Goal: Task Accomplishment & Management: Manage account settings

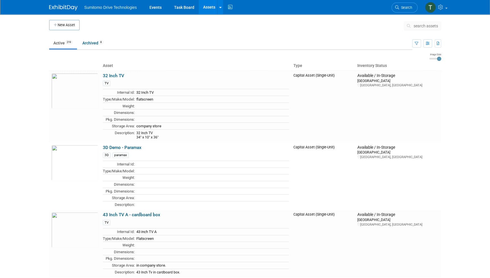
click at [430, 24] on span "search assets" at bounding box center [426, 26] width 24 height 5
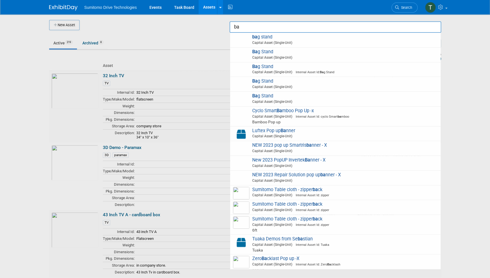
type input "ba"
click at [245, 104] on div at bounding box center [245, 139] width 0 height 278
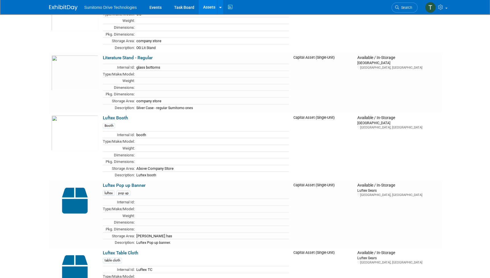
scroll to position [9409, 0]
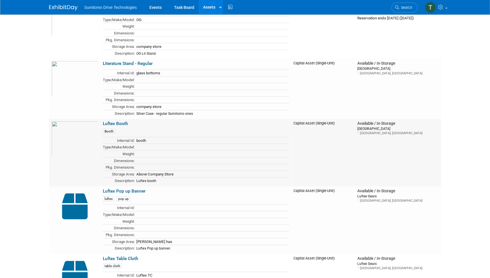
click at [119, 121] on link "Luftex Booth" at bounding box center [115, 123] width 25 height 5
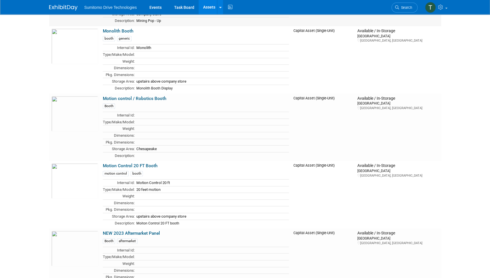
scroll to position [9900, 0]
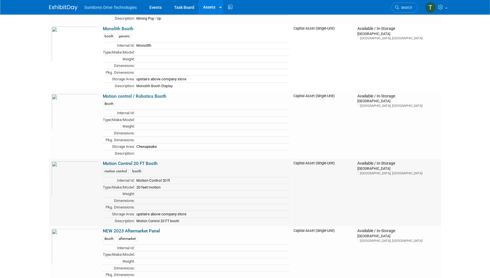
click at [145, 161] on link "Motion Control 20 FT Booth" at bounding box center [130, 163] width 55 height 5
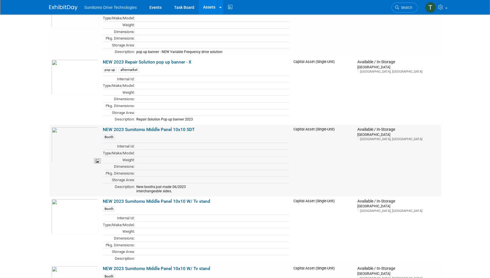
scroll to position [10701, 0]
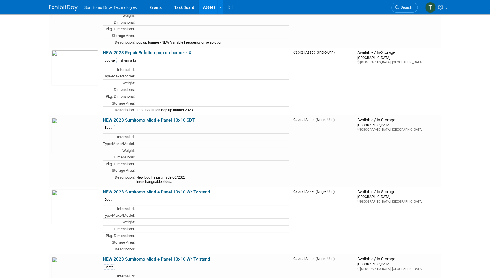
drag, startPoint x: 464, startPoint y: 144, endPoint x: 453, endPoint y: 146, distance: 10.9
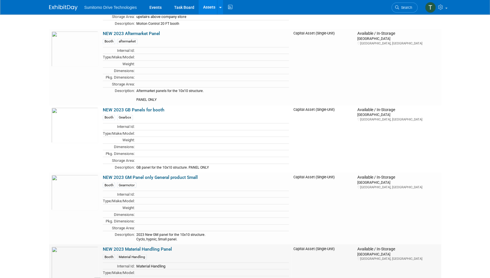
scroll to position [10081, 0]
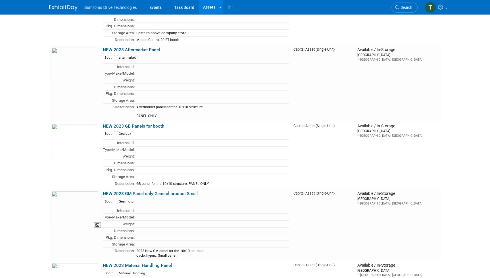
drag, startPoint x: 74, startPoint y: 162, endPoint x: 463, endPoint y: 93, distance: 395.8
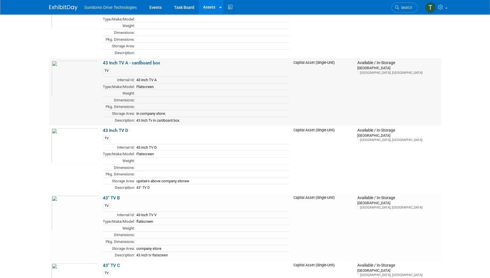
scroll to position [0, 0]
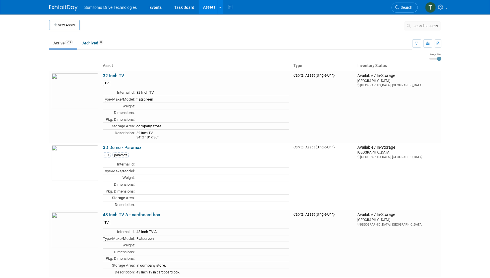
click at [427, 28] on button "search assets" at bounding box center [423, 25] width 38 height 9
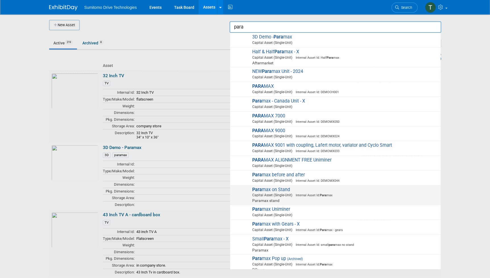
click at [290, 191] on span "Para max on Stand Capital Asset (Single-Unit) Internal Asset Id: Para max Param…" at bounding box center [335, 195] width 205 height 17
type input "Paramax on Stand"
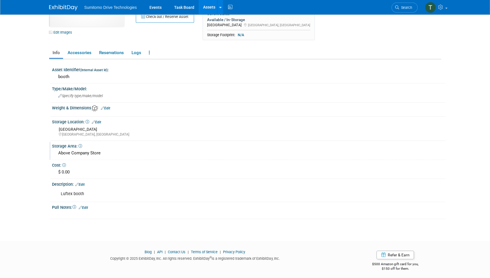
scroll to position [54, 0]
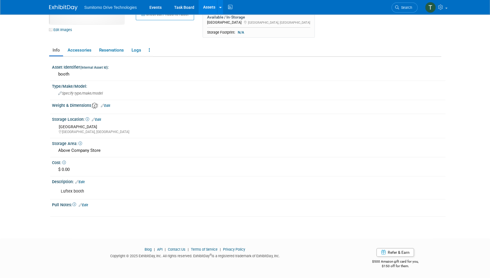
click at [99, 118] on link "Edit" at bounding box center [96, 119] width 9 height 4
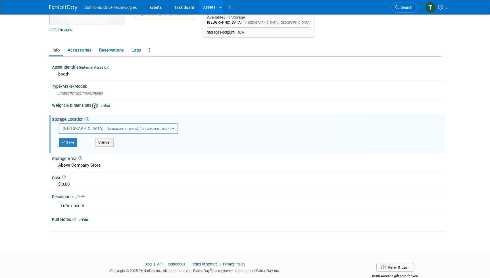
click at [109, 129] on span "SMA VA Warehouse Chesapeake, VA" at bounding box center [117, 128] width 108 height 5
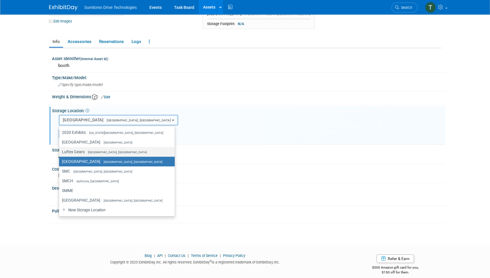
scroll to position [67, 0]
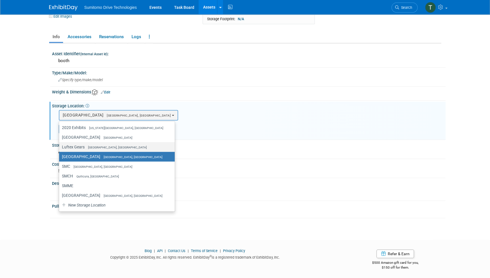
click at [113, 148] on label "Luftex Gears Lufkin, TX" at bounding box center [115, 146] width 107 height 7
click at [60, 148] on input "Luftex Gears Lufkin, TX" at bounding box center [58, 147] width 4 height 4
select select "11223225"
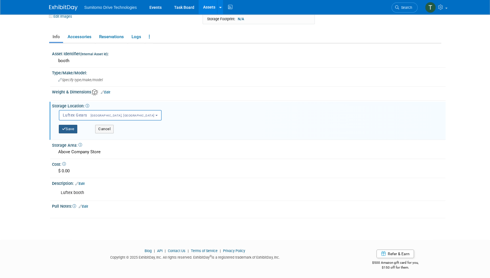
click at [65, 128] on button "Save" at bounding box center [68, 129] width 19 height 9
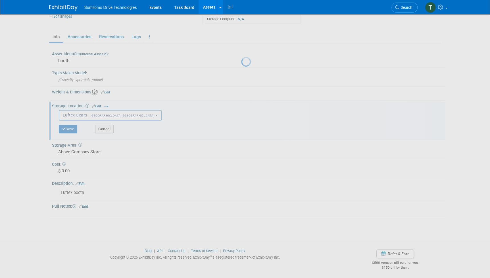
scroll to position [54, 0]
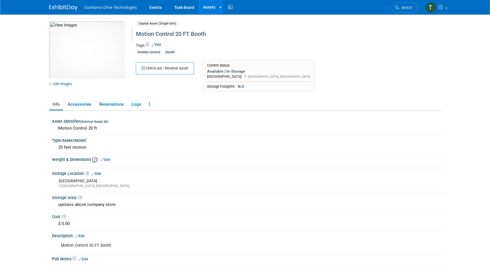
click at [211, 33] on div "Motion Control 20 FT Booth" at bounding box center [264, 34] width 260 height 10
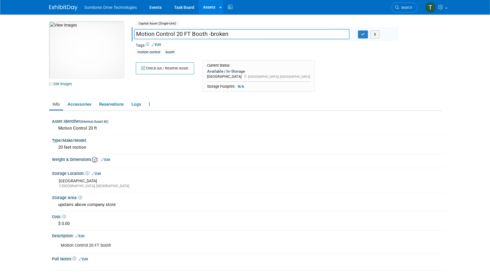
type input "Motion Control 20 FT Booth -broken"
click at [361, 40] on div "Motion Control 20 FT Booth Motion Control 20 FT Booth -broken X" at bounding box center [265, 34] width 267 height 15
click at [364, 36] on button "button" at bounding box center [363, 34] width 10 height 8
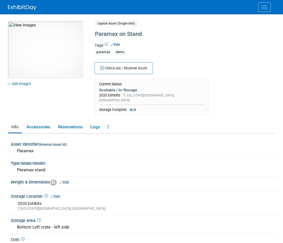
click at [0, 0] on link "Assets" at bounding box center [0, 0] width 0 height 0
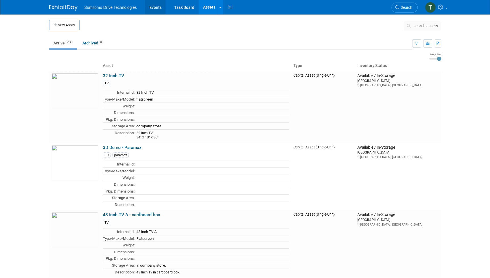
click at [155, 8] on link "Events" at bounding box center [155, 7] width 21 height 14
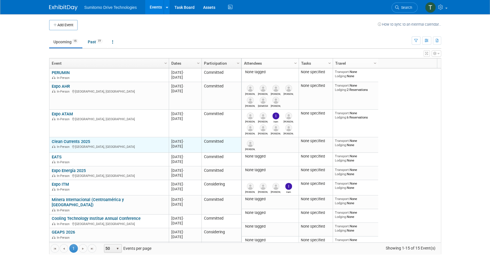
click at [66, 143] on link "Clean Currents 2025" at bounding box center [71, 141] width 38 height 5
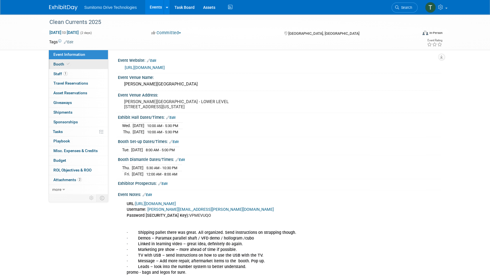
click at [61, 65] on span "Booth" at bounding box center [61, 64] width 17 height 5
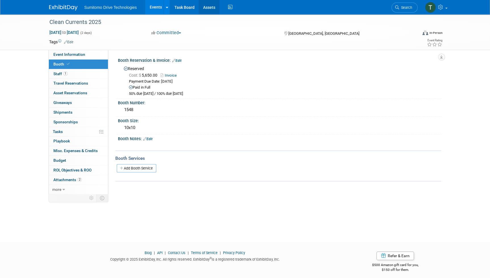
click at [206, 7] on link "Assets" at bounding box center [209, 7] width 21 height 14
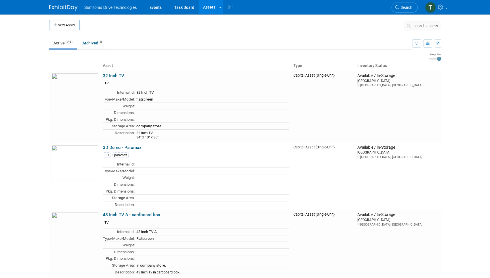
drag, startPoint x: 428, startPoint y: 18, endPoint x: 426, endPoint y: 22, distance: 4.9
drag, startPoint x: 426, startPoint y: 22, endPoint x: 406, endPoint y: 26, distance: 20.8
click at [406, 26] on button "search assets" at bounding box center [423, 25] width 38 height 9
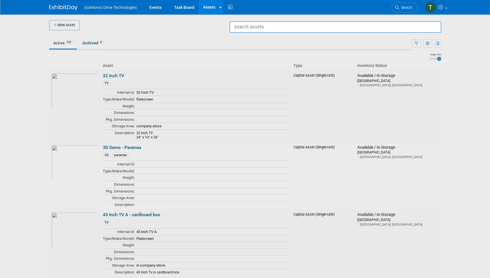
click at [431, 26] on input "text" at bounding box center [336, 26] width 212 height 11
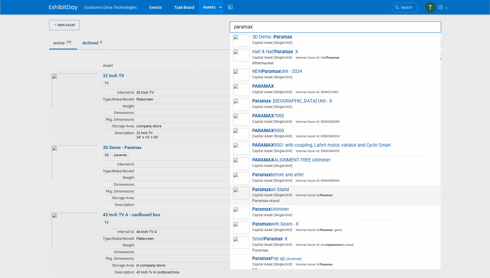
click at [371, 192] on span "Paramax on Stand Capital Asset (Single-Unit) Internal Asset Id: Paramax Paramax…" at bounding box center [335, 195] width 205 height 17
type input "Paramax on Stand"
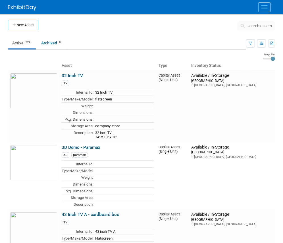
click at [267, 24] on span "search assets" at bounding box center [260, 26] width 24 height 5
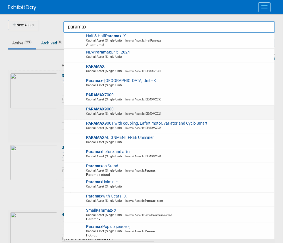
scroll to position [35, 0]
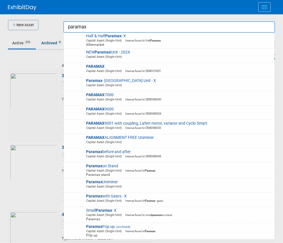
type input "paramax"
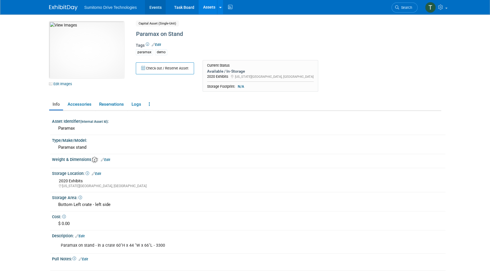
click at [151, 11] on link "Events" at bounding box center [155, 7] width 21 height 14
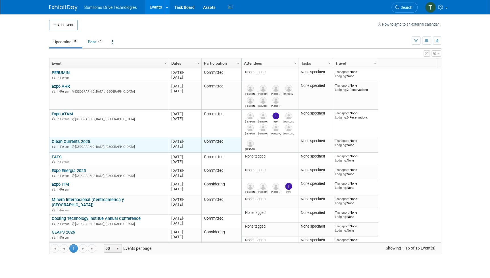
click at [55, 142] on link "Clean Currents 2025" at bounding box center [71, 141] width 38 height 5
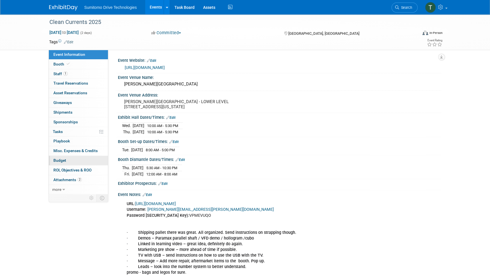
click at [56, 160] on span "Budget" at bounding box center [59, 160] width 13 height 5
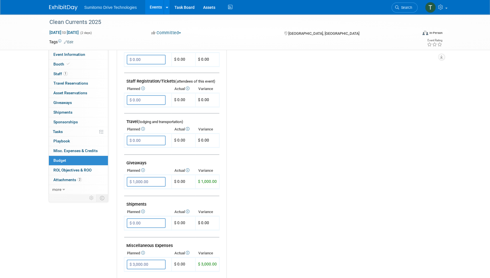
scroll to position [181, 0]
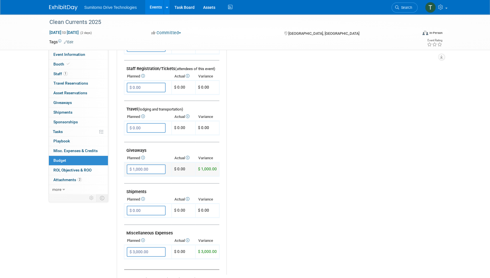
click at [149, 167] on input "$ 1,000.00" at bounding box center [146, 169] width 39 height 10
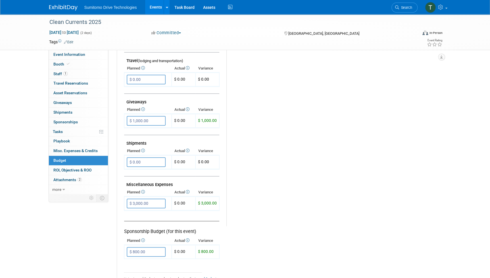
scroll to position [233, 0]
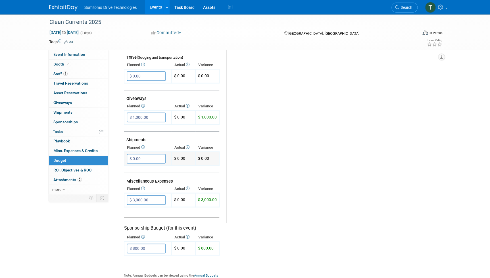
click at [151, 155] on input "$ 0.00" at bounding box center [146, 159] width 39 height 10
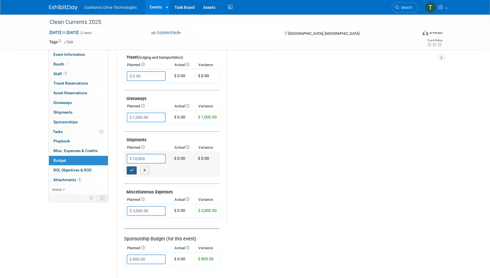
type input "$ 10,000.00"
drag, startPoint x: 132, startPoint y: 171, endPoint x: 135, endPoint y: 185, distance: 14.2
click at [132, 171] on button "button" at bounding box center [132, 170] width 10 height 8
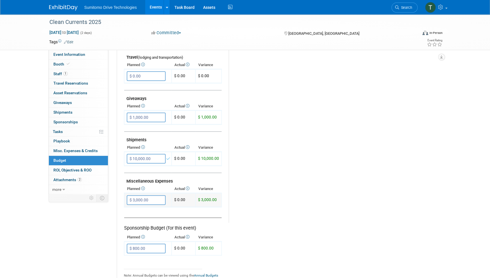
scroll to position [258, 0]
